Goal: Use online tool/utility

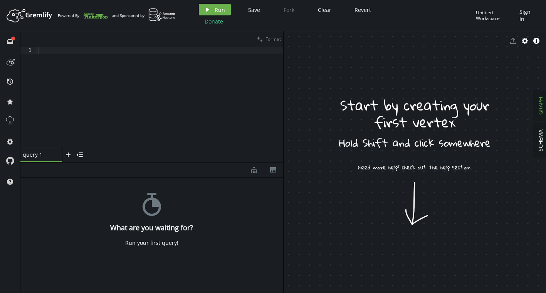
drag, startPoint x: 413, startPoint y: 215, endPoint x: 413, endPoint y: 188, distance: 27.0
click at [12, 62] on circle at bounding box center [12, 61] width 1 height 1
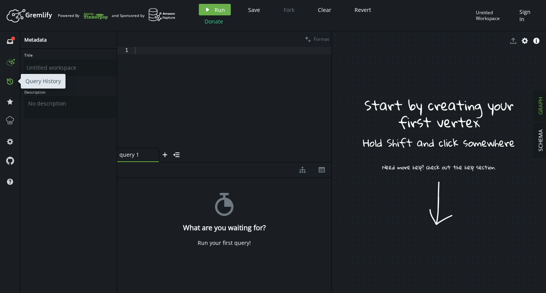
click at [14, 80] on button "history" at bounding box center [10, 81] width 12 height 12
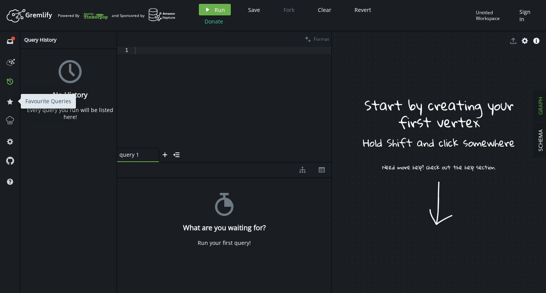
click at [14, 95] on span "star" at bounding box center [10, 101] width 12 height 20
click at [13, 103] on icon "star" at bounding box center [10, 102] width 6 height 6
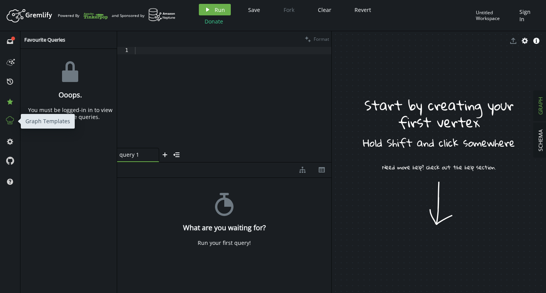
click at [12, 119] on icon at bounding box center [10, 121] width 10 height 10
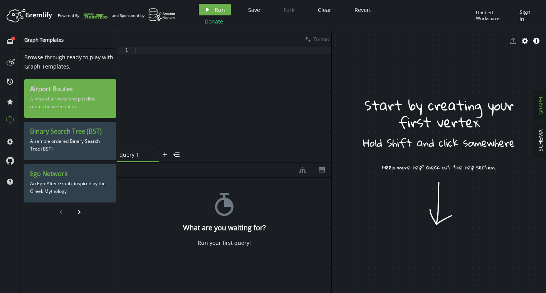
click at [61, 90] on h3 "Airport Routes" at bounding box center [70, 89] width 80 height 8
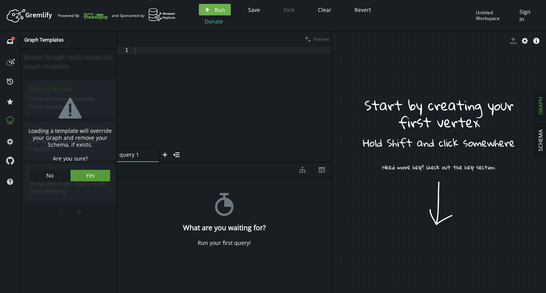
click at [88, 176] on span "Yes" at bounding box center [90, 175] width 9 height 7
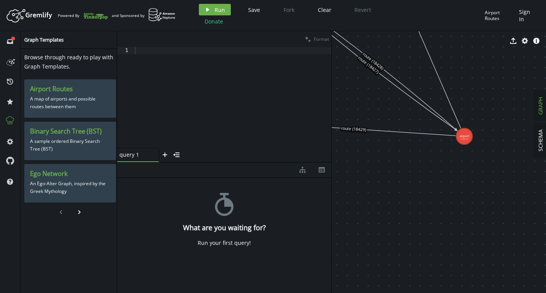
drag, startPoint x: 420, startPoint y: 52, endPoint x: 465, endPoint y: 136, distance: 95.7
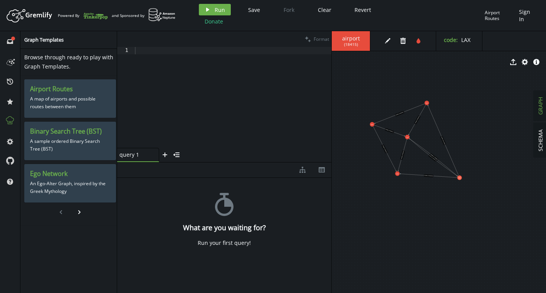
drag, startPoint x: 385, startPoint y: 73, endPoint x: 401, endPoint y: 124, distance: 53.9
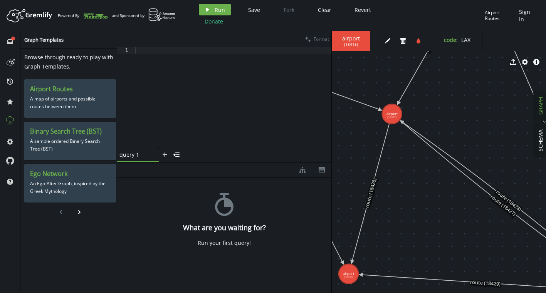
drag, startPoint x: 408, startPoint y: 134, endPoint x: 454, endPoint y: 113, distance: 51.2
